Goal: Information Seeking & Learning: Learn about a topic

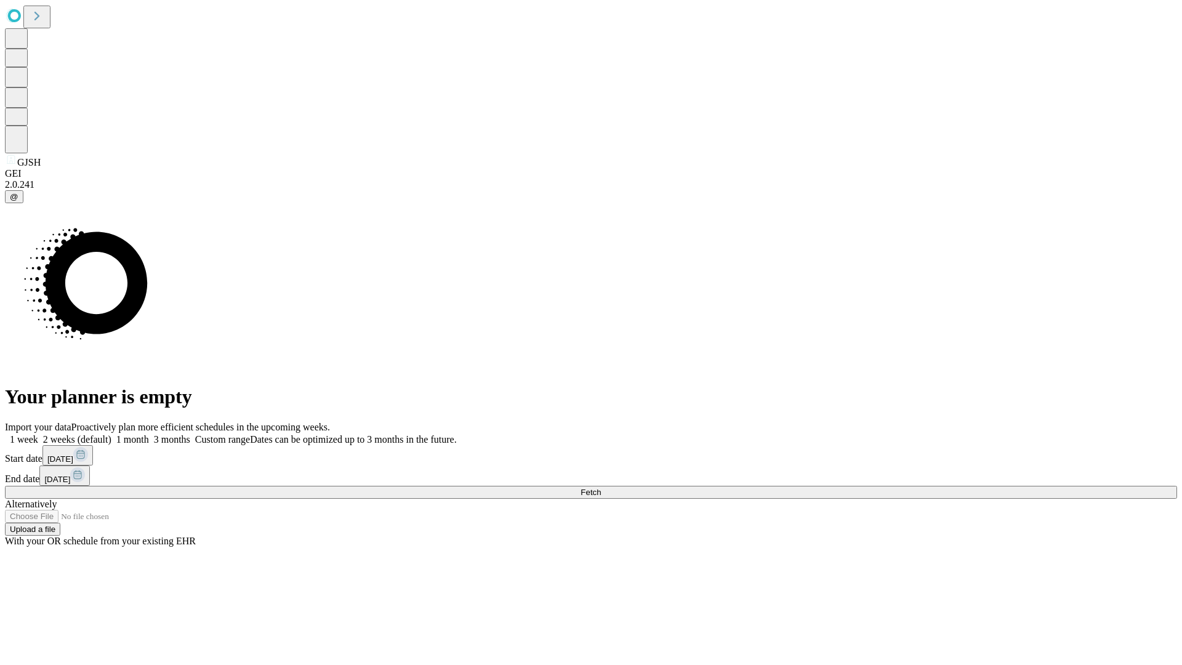
click at [601, 488] on span "Fetch" at bounding box center [591, 492] width 20 height 9
